Goal: Task Accomplishment & Management: Use online tool/utility

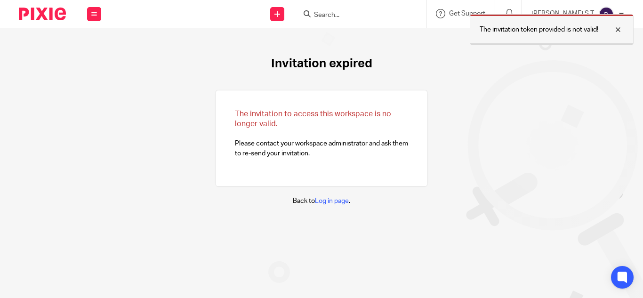
click at [621, 32] on div at bounding box center [610, 29] width 25 height 11
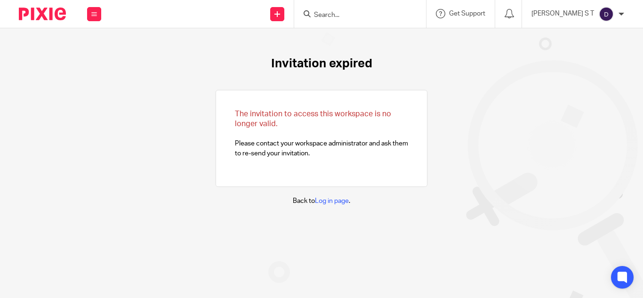
click at [347, 13] on input "Search" at bounding box center [355, 15] width 85 height 8
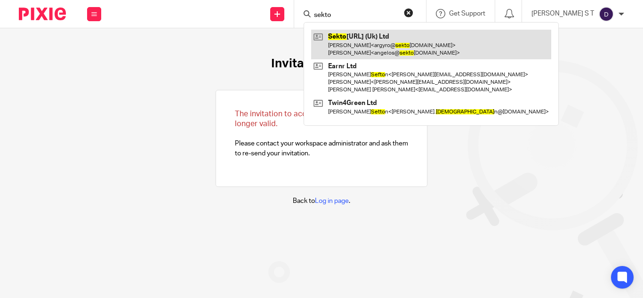
type input "sekto"
click at [391, 48] on link at bounding box center [431, 44] width 240 height 29
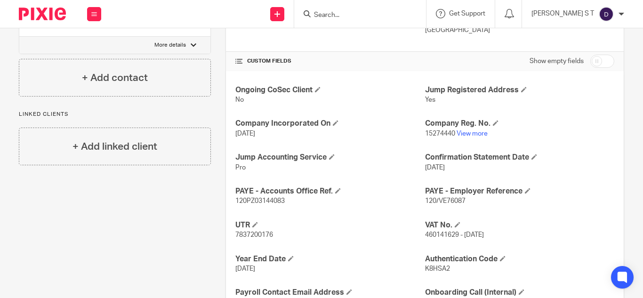
scroll to position [299, 0]
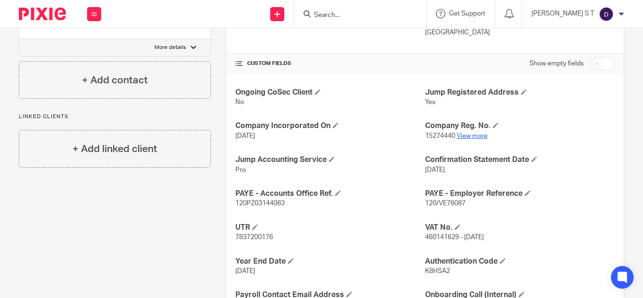
click at [459, 138] on link "View more" at bounding box center [471, 136] width 31 height 7
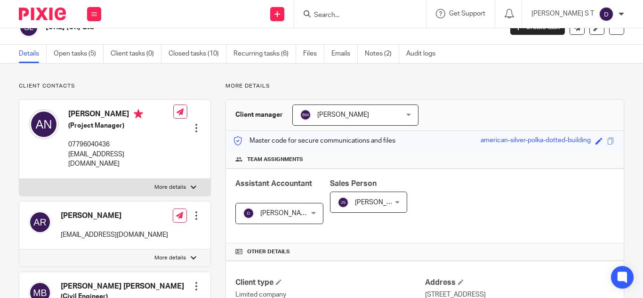
scroll to position [0, 0]
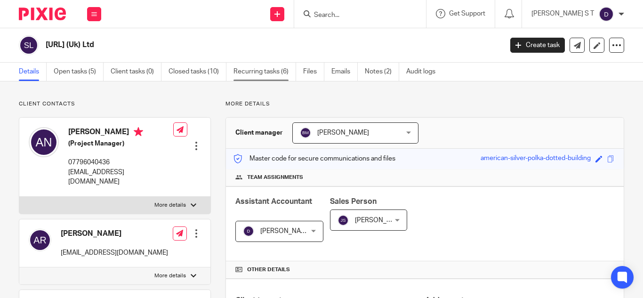
click at [256, 71] on link "Recurring tasks (6)" at bounding box center [264, 72] width 63 height 18
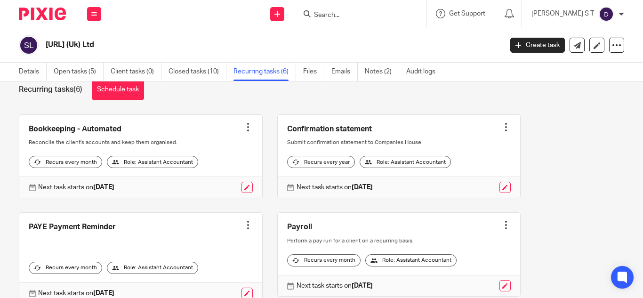
scroll to position [21, 0]
click at [246, 127] on div at bounding box center [247, 127] width 9 height 9
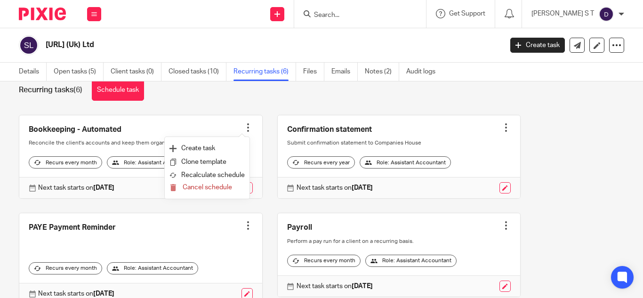
click at [151, 210] on div "Bookkeeping - Automated Create task Clone template Recalculate schedule Cancel …" at bounding box center [314, 266] width 620 height 302
click at [82, 148] on link at bounding box center [140, 156] width 243 height 83
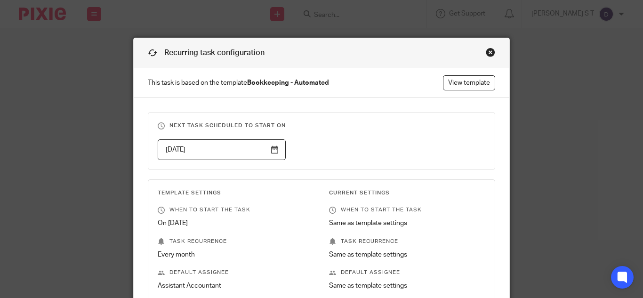
click at [488, 51] on div "Close this dialog window" at bounding box center [490, 52] width 9 height 9
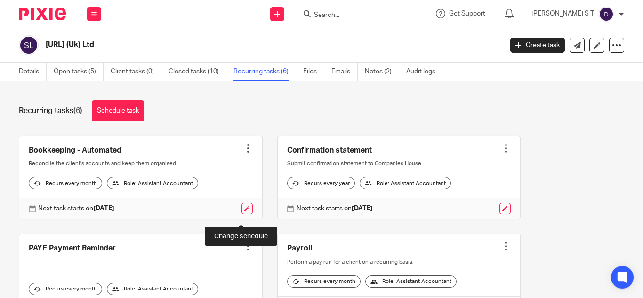
click at [242, 214] on link at bounding box center [246, 208] width 11 height 11
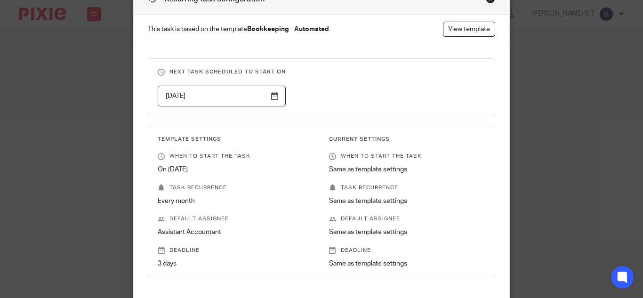
scroll to position [17, 0]
